Goal: Transaction & Acquisition: Purchase product/service

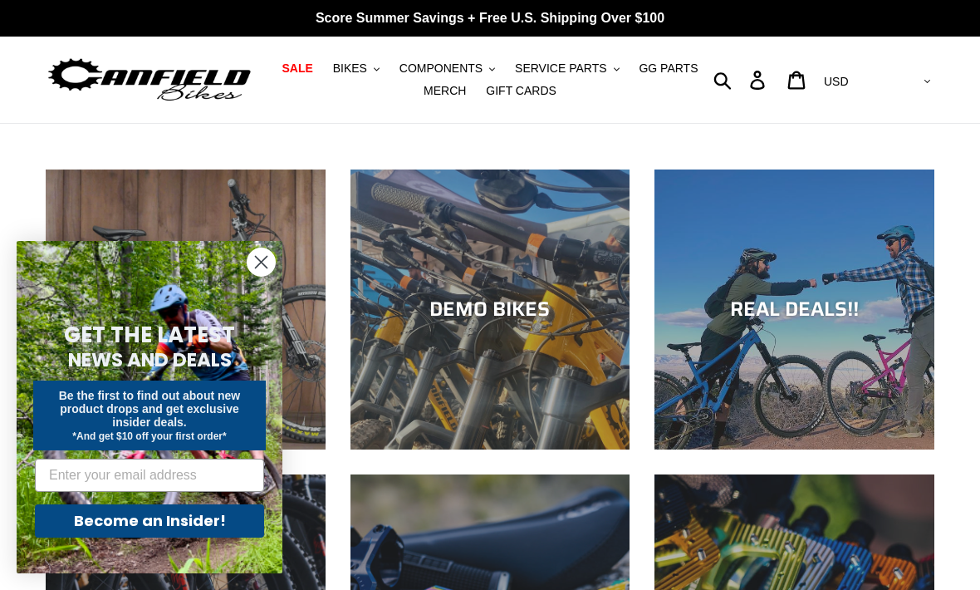
click at [356, 63] on span "BIKES" at bounding box center [350, 68] width 34 height 14
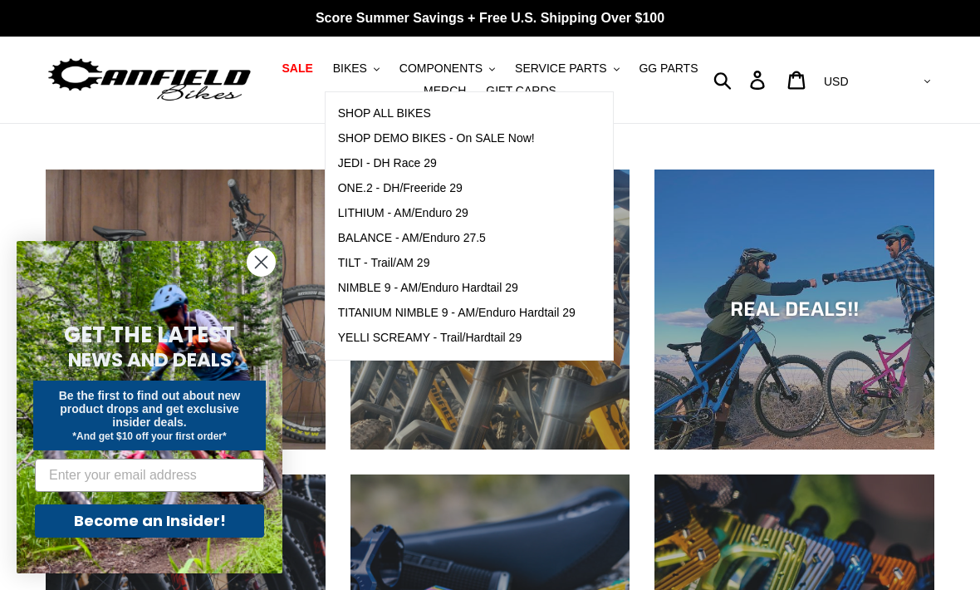
click at [408, 262] on span "TILT - Trail/AM 29" at bounding box center [384, 263] width 92 height 14
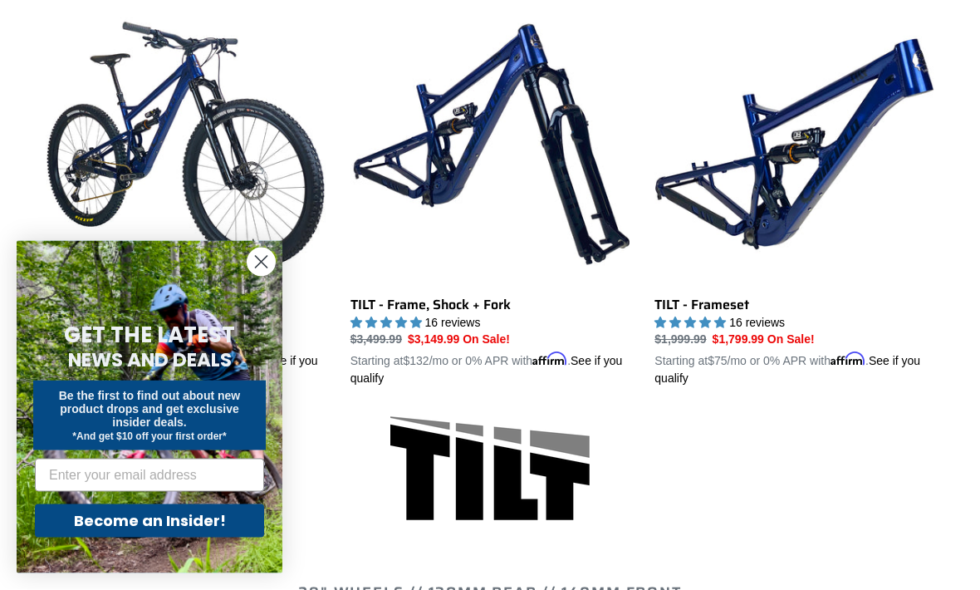
scroll to position [491, 0]
click at [256, 276] on circle "Close dialog" at bounding box center [260, 261] width 27 height 27
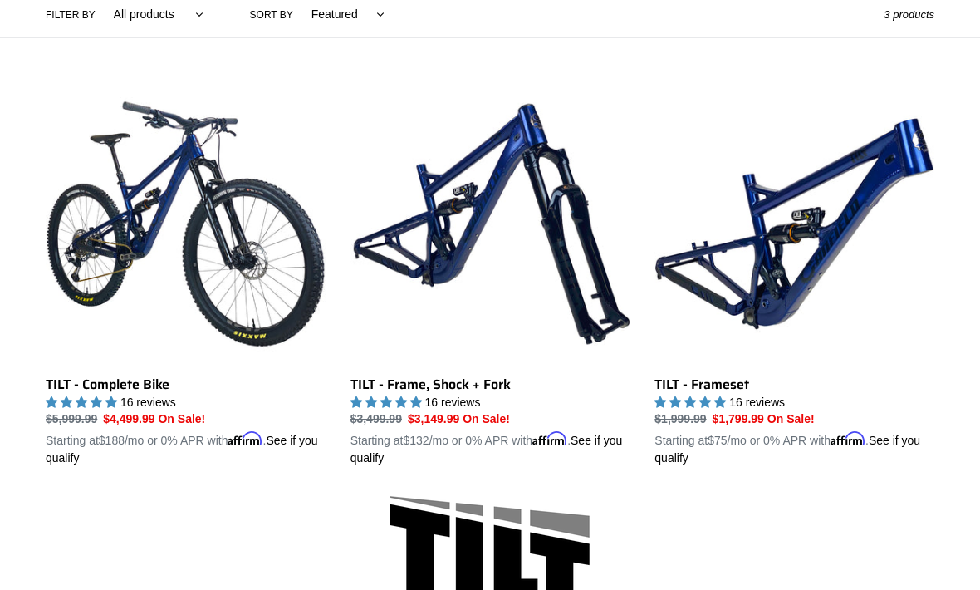
scroll to position [411, 0]
click at [768, 278] on link "TILT - Frameset" at bounding box center [794, 275] width 280 height 383
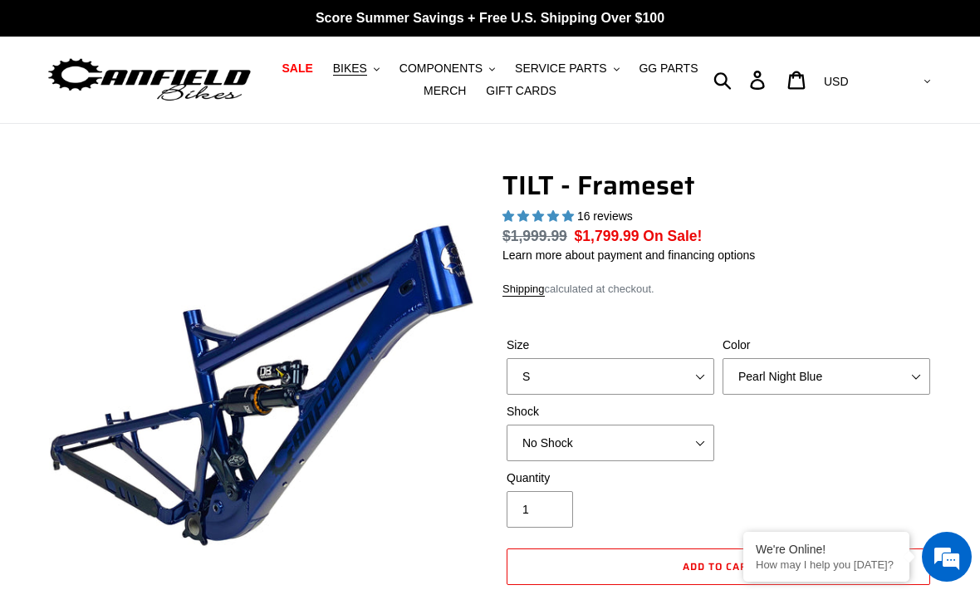
select select "highest-rating"
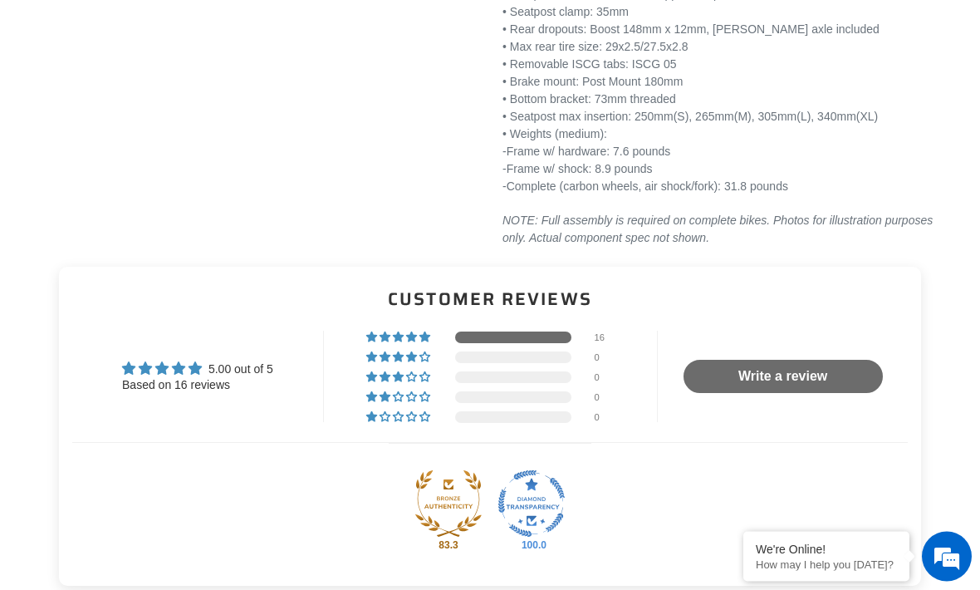
scroll to position [2465, 0]
